Goal: Task Accomplishment & Management: Manage account settings

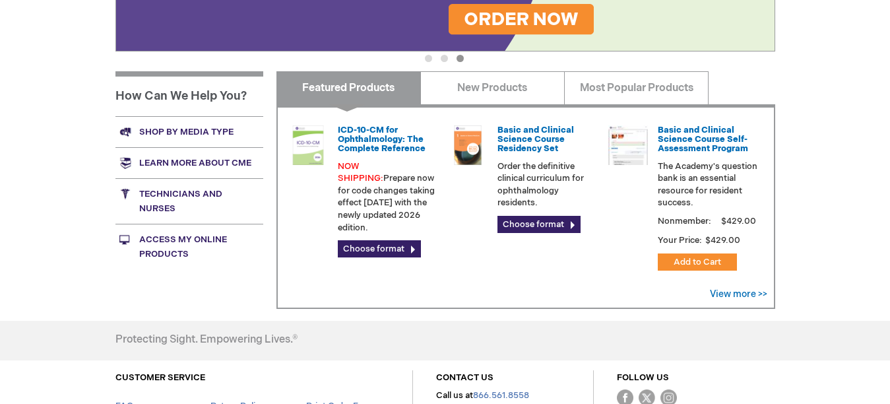
scroll to position [45, 0]
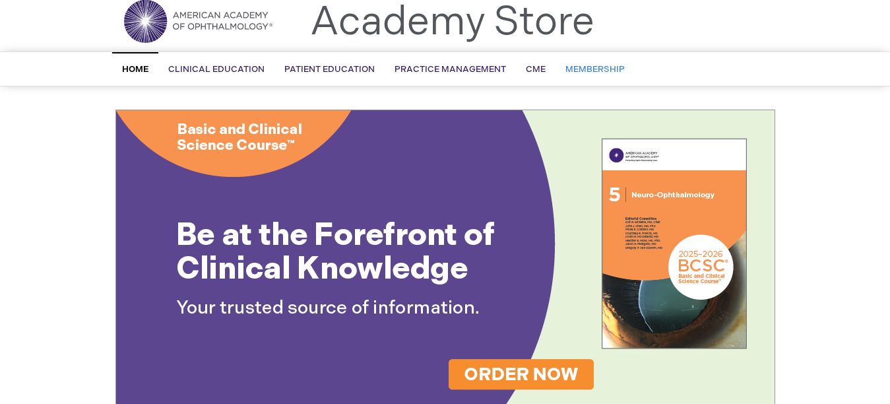
click at [582, 71] on span "Membership" at bounding box center [595, 69] width 59 height 11
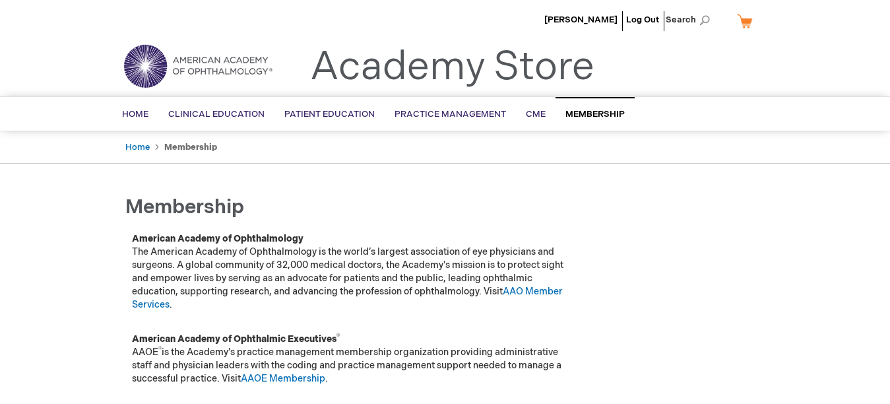
click at [746, 15] on link "My Cart" at bounding box center [750, 20] width 32 height 23
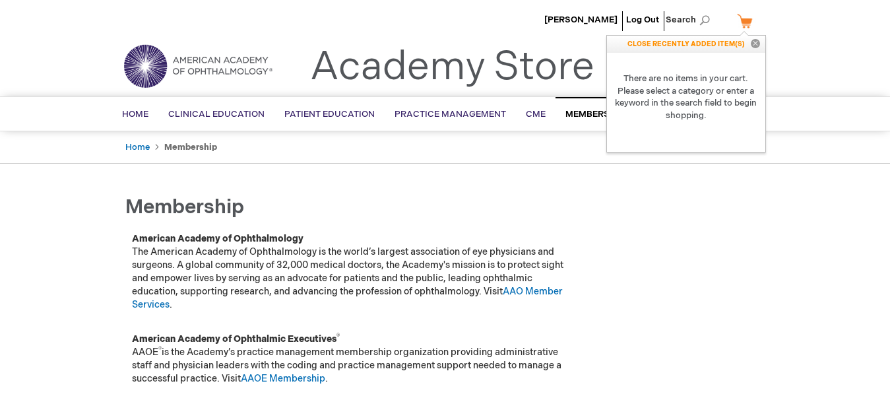
click at [670, 157] on ul "Home Membership" at bounding box center [445, 147] width 660 height 32
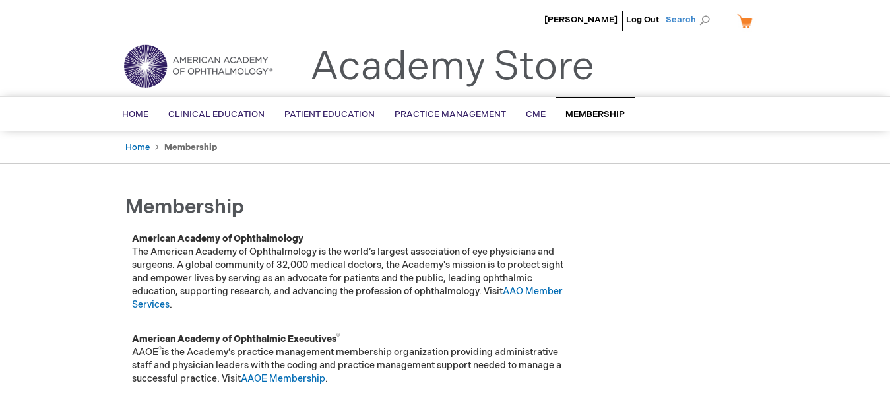
click at [705, 16] on span "Search" at bounding box center [691, 20] width 50 height 26
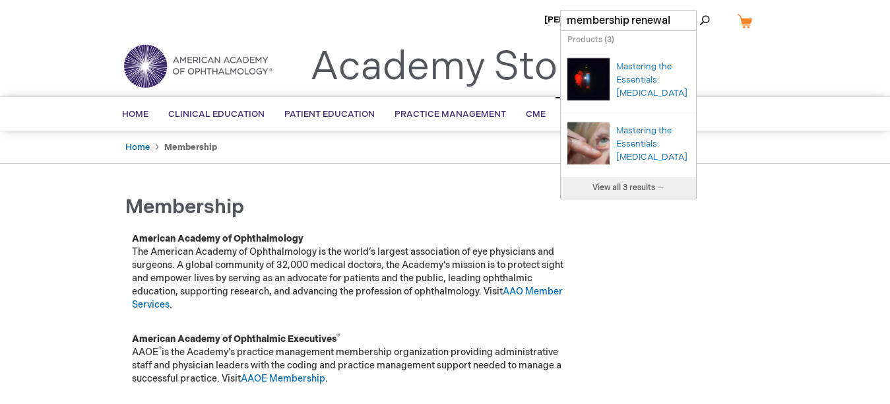
type input "membership renewal"
click at [699, 10] on button "Search" at bounding box center [704, 20] width 11 height 21
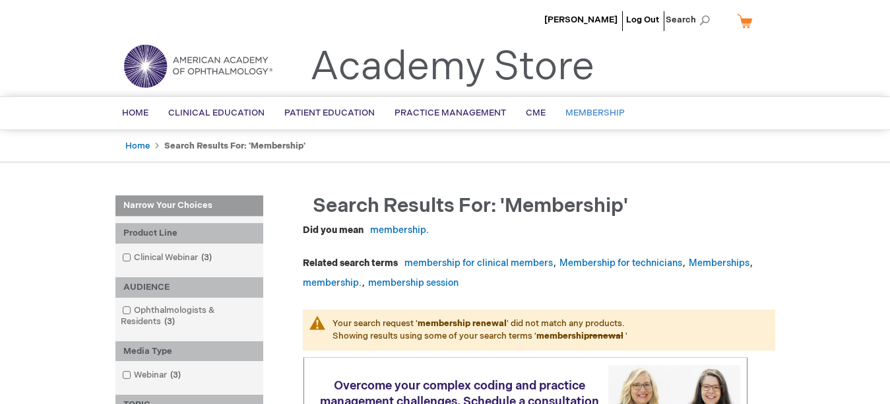
click at [592, 112] on span "Membership" at bounding box center [595, 113] width 59 height 11
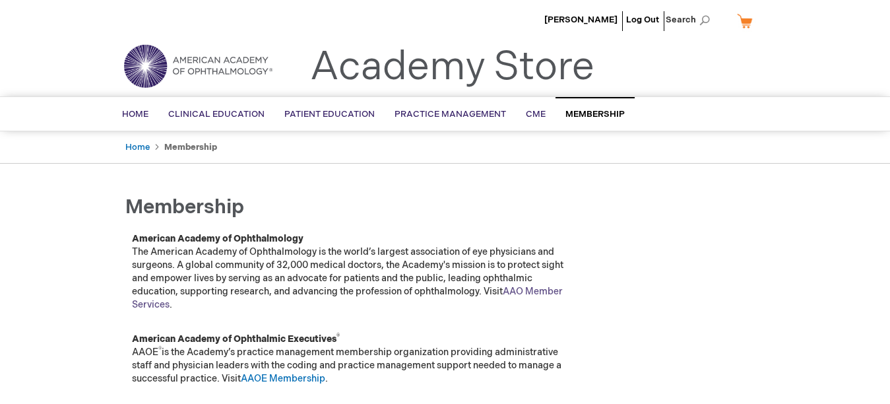
click at [534, 286] on link "AAO Member Services" at bounding box center [347, 298] width 431 height 24
click at [533, 288] on link "AAO Member Services" at bounding box center [347, 298] width 431 height 24
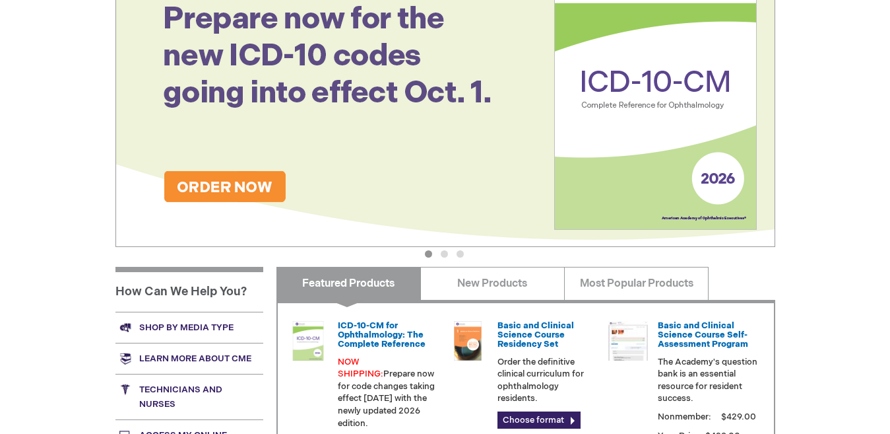
scroll to position [32, 0]
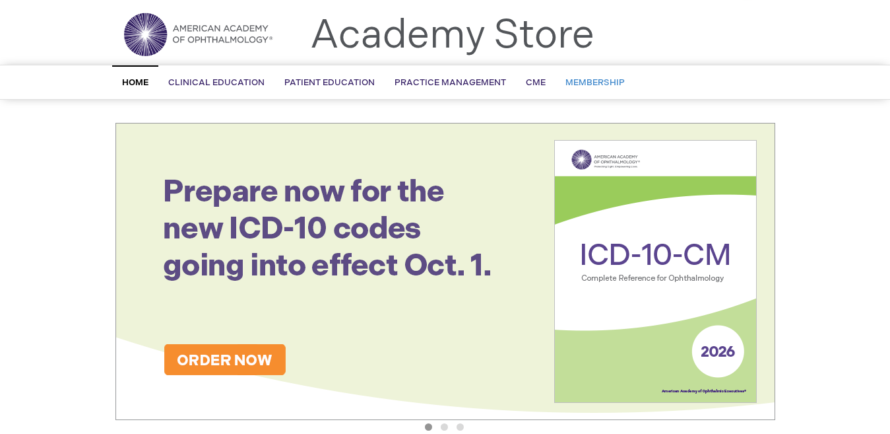
click at [606, 79] on span "Membership" at bounding box center [595, 82] width 59 height 11
